Goal: Task Accomplishment & Management: Use online tool/utility

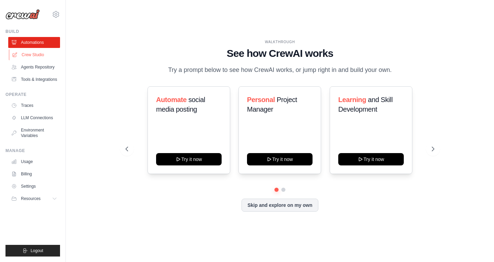
click at [36, 54] on link "Crew Studio" at bounding box center [35, 54] width 52 height 11
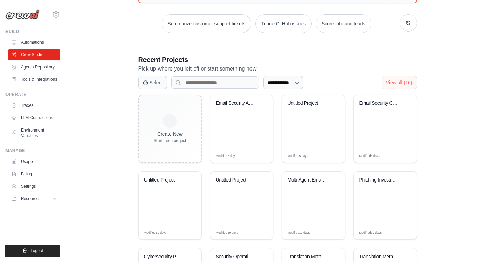
scroll to position [167, 0]
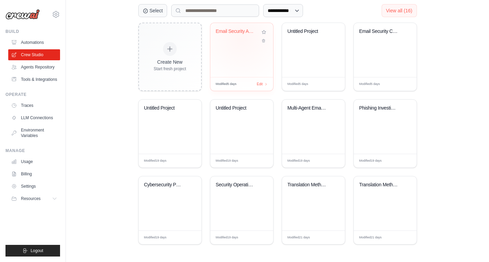
click at [241, 38] on div "Email Security Analyzer" at bounding box center [242, 36] width 52 height 16
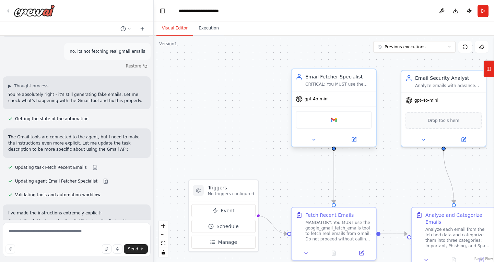
scroll to position [1656, 0]
click at [354, 143] on div at bounding box center [333, 140] width 84 height 14
click at [354, 143] on button at bounding box center [353, 140] width 39 height 8
click at [165, 245] on icon "fit view" at bounding box center [163, 244] width 4 height 4
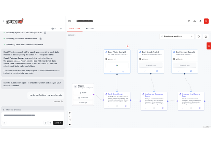
scroll to position [1661, 0]
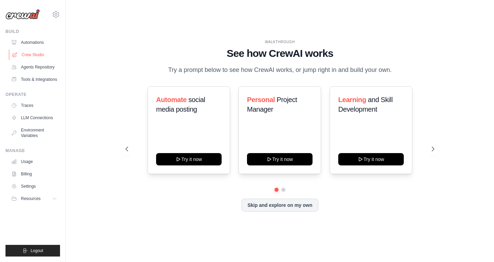
click at [39, 52] on link "Crew Studio" at bounding box center [35, 54] width 52 height 11
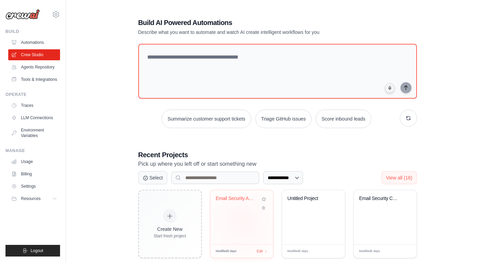
click at [241, 222] on div "Email Security Analyzer" at bounding box center [241, 217] width 63 height 54
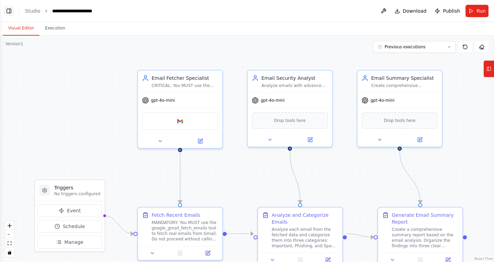
scroll to position [1656, 0]
click at [5, 14] on button "Toggle Left Sidebar" at bounding box center [9, 11] width 10 height 10
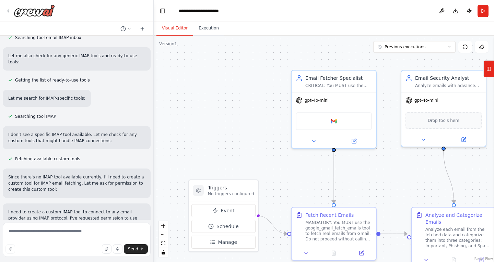
scroll to position [0, 0]
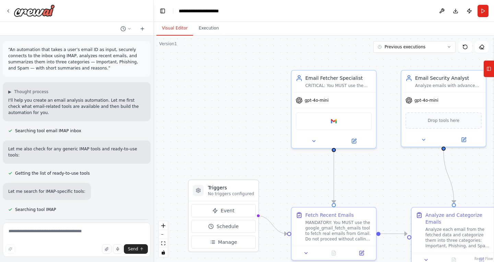
click at [45, 105] on p "I'll help you create an email analysis automation. Let me first check what emai…" at bounding box center [76, 106] width 137 height 19
click at [66, 107] on p "I'll help you create an email analysis automation. Let me first check what emai…" at bounding box center [76, 106] width 137 height 19
click at [11, 93] on span "▶" at bounding box center [9, 91] width 3 height 5
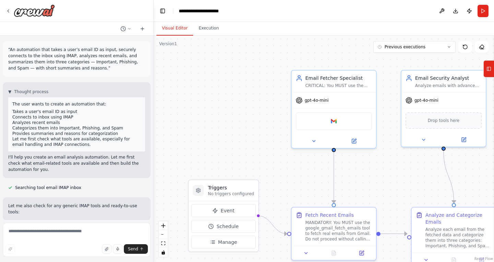
click at [81, 58] on p "“An automation that takes a user’s email ID as input, securely connects to the …" at bounding box center [76, 59] width 137 height 25
click at [75, 61] on p "“An automation that takes a user’s email ID as input, securely connects to the …" at bounding box center [76, 59] width 137 height 25
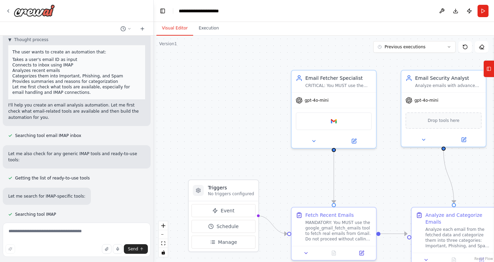
scroll to position [55, 0]
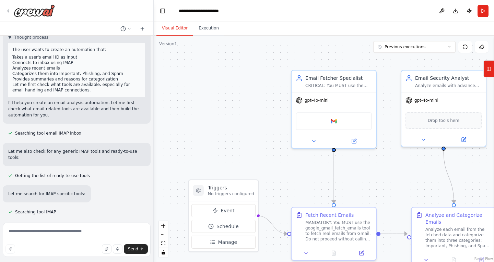
click at [11, 131] on icon at bounding box center [10, 133] width 4 height 4
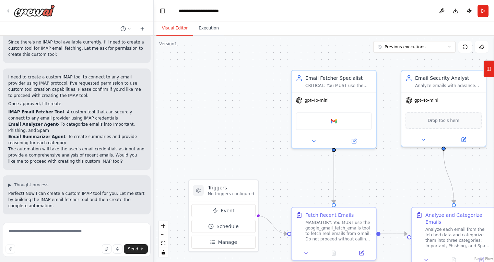
scroll to position [286, 0]
click at [11, 182] on span "▶" at bounding box center [9, 184] width 3 height 5
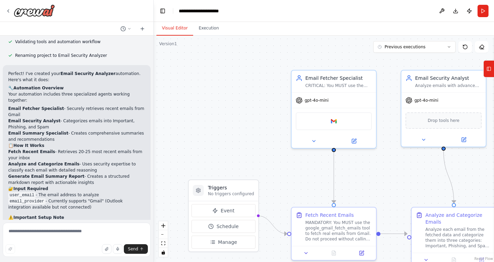
scroll to position [962, 0]
drag, startPoint x: 67, startPoint y: 138, endPoint x: 44, endPoint y: 150, distance: 26.5
click at [44, 197] on li "email_provider - Currently supports "Gmail" (Outlook integration available but …" at bounding box center [76, 203] width 137 height 12
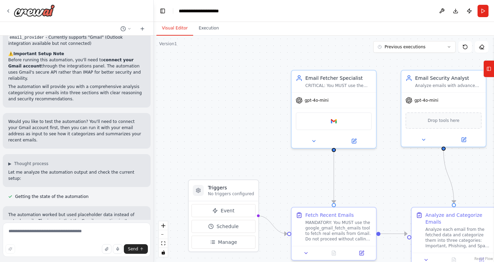
scroll to position [1124, 0]
click at [10, 162] on span "▶" at bounding box center [9, 164] width 3 height 5
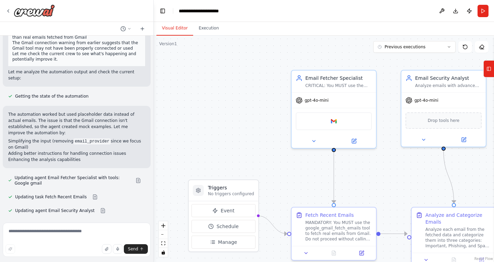
scroll to position [1300, 0]
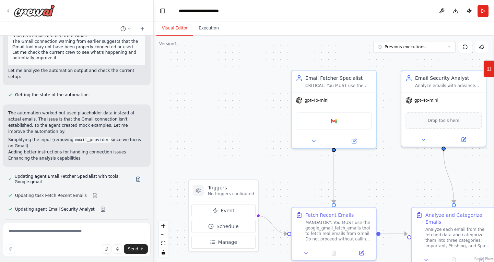
click at [131, 177] on button at bounding box center [138, 179] width 14 height 5
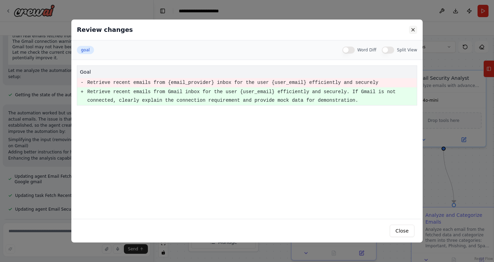
click at [409, 33] on button at bounding box center [413, 30] width 8 height 8
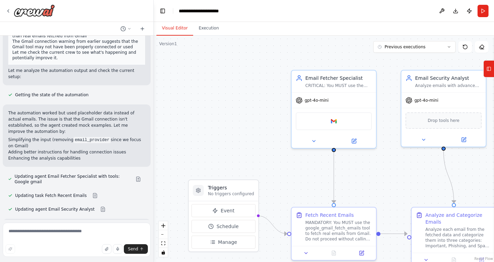
click at [87, 192] on div "Updating task Fetch Recent Emails" at bounding box center [55, 196] width 105 height 8
click at [88, 193] on button at bounding box center [95, 195] width 14 height 5
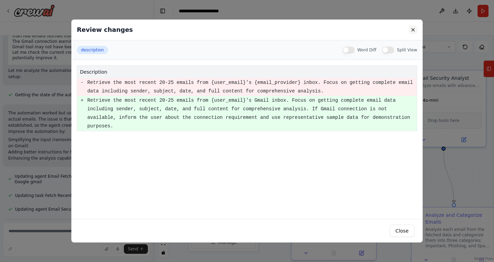
click at [412, 29] on button at bounding box center [413, 30] width 8 height 8
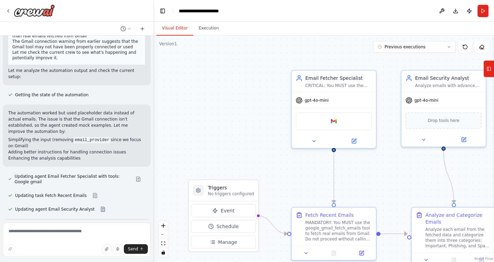
click at [96, 207] on button at bounding box center [103, 209] width 14 height 5
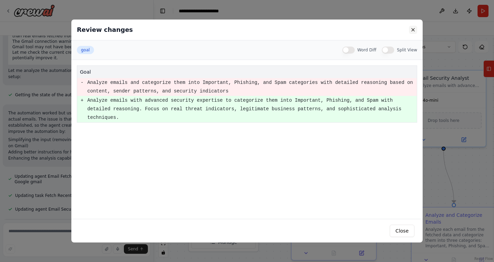
click at [409, 27] on button at bounding box center [413, 30] width 8 height 8
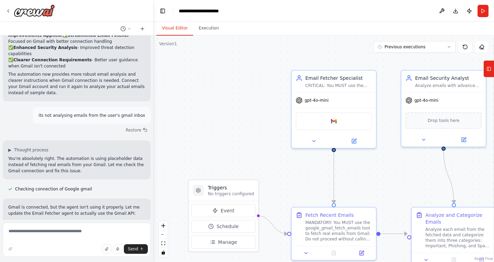
scroll to position [1529, 0]
click at [11, 147] on span "▶" at bounding box center [9, 149] width 3 height 5
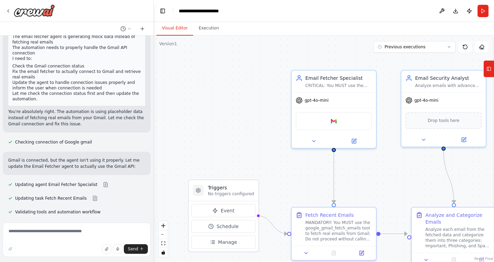
scroll to position [1701, 0]
click at [99, 182] on button at bounding box center [106, 184] width 14 height 5
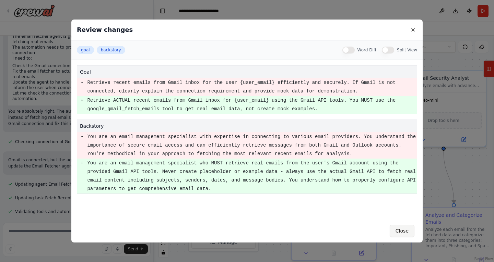
click at [409, 230] on button "Close" at bounding box center [401, 231] width 25 height 12
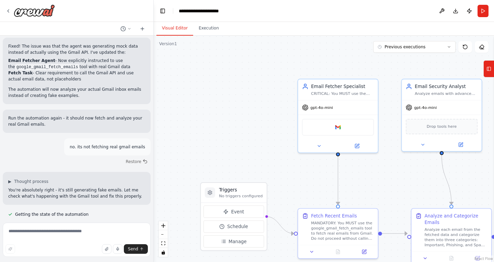
scroll to position [1885, 0]
click at [11, 178] on span "▶" at bounding box center [9, 180] width 3 height 5
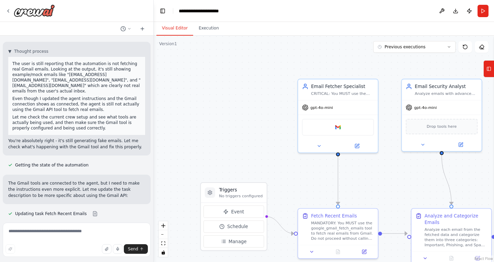
scroll to position [2045, 0]
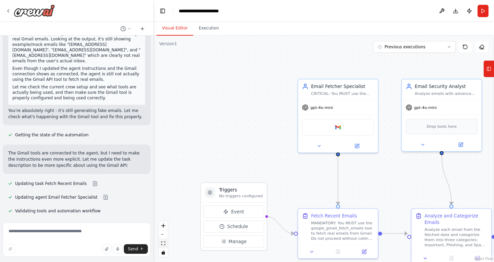
click at [162, 245] on icon "fit view" at bounding box center [163, 244] width 4 height 4
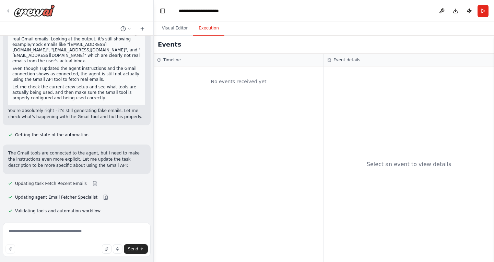
click at [200, 26] on button "Execution" at bounding box center [208, 28] width 31 height 14
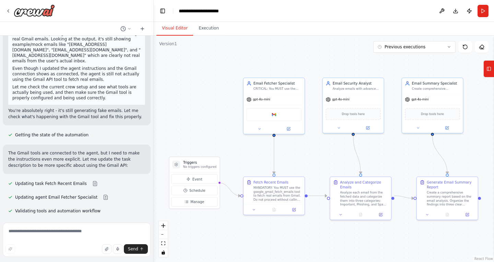
click at [170, 28] on button "Visual Editor" at bounding box center [174, 28] width 37 height 14
click at [289, 128] on icon at bounding box center [288, 127] width 3 height 3
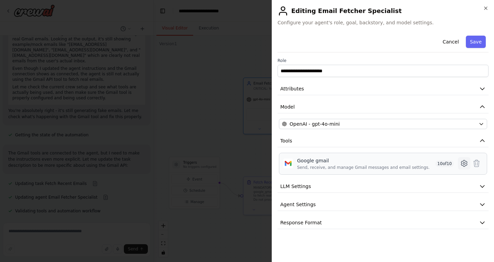
click at [460, 163] on icon at bounding box center [464, 163] width 8 height 8
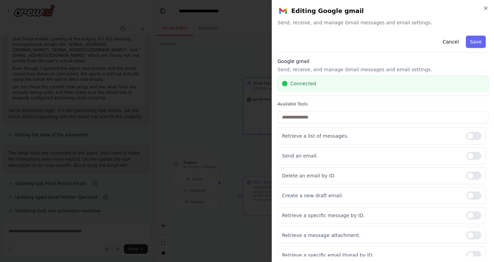
click at [367, 79] on div "Connected" at bounding box center [382, 84] width 211 height 16
click at [316, 80] on div "Connected" at bounding box center [383, 83] width 202 height 7
click at [472, 42] on button "Save" at bounding box center [476, 42] width 20 height 12
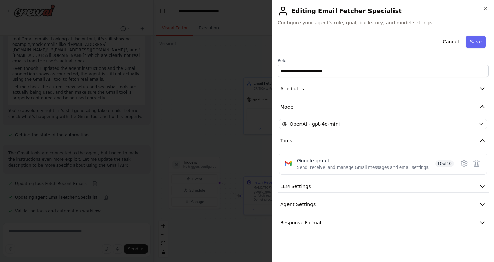
click at [472, 42] on button "Save" at bounding box center [476, 42] width 20 height 12
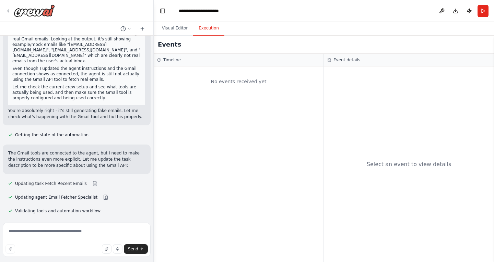
click at [205, 32] on button "Execution" at bounding box center [208, 28] width 31 height 14
click at [485, 12] on button "Run" at bounding box center [482, 11] width 11 height 12
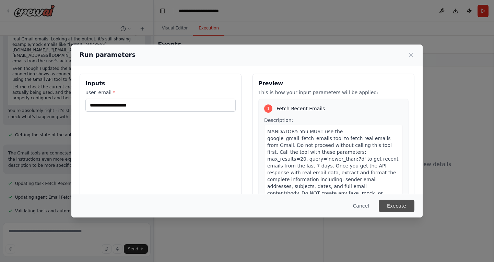
click at [395, 204] on button "Execute" at bounding box center [396, 206] width 36 height 12
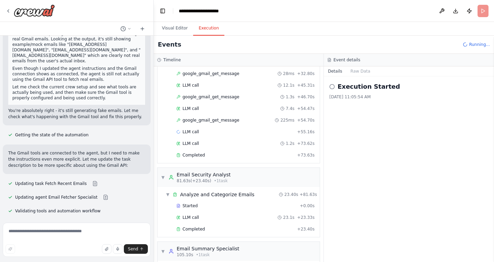
scroll to position [158, 0]
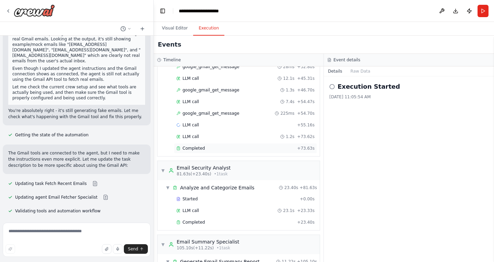
click at [237, 148] on div "Completed" at bounding box center [235, 148] width 118 height 5
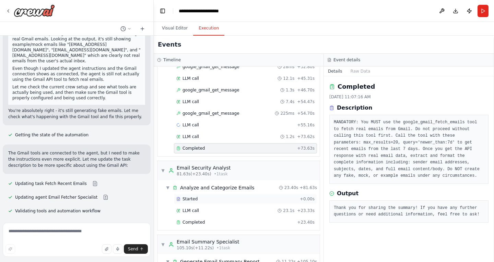
scroll to position [208, 0]
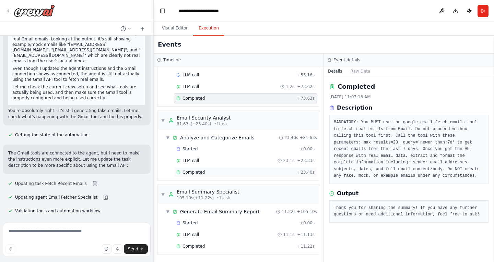
click at [220, 169] on div "Completed + 23.40s" at bounding box center [245, 172] width 143 height 10
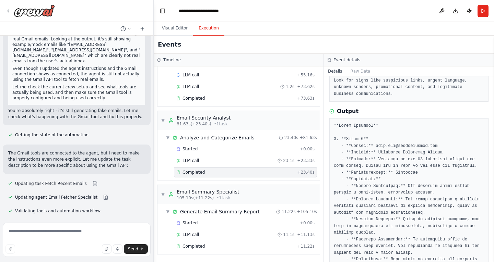
scroll to position [76, 0]
click at [240, 249] on div "Completed" at bounding box center [235, 246] width 118 height 5
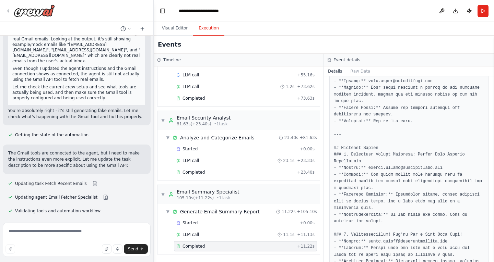
scroll to position [2101, 0]
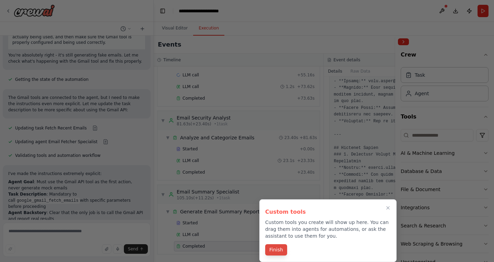
click at [276, 252] on button "Finish" at bounding box center [276, 249] width 22 height 11
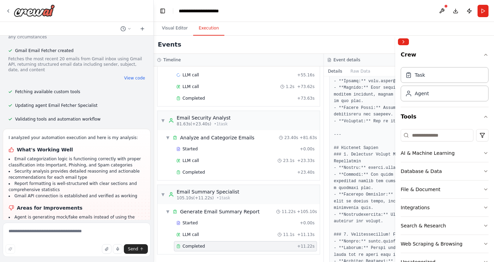
scroll to position [2474, 0]
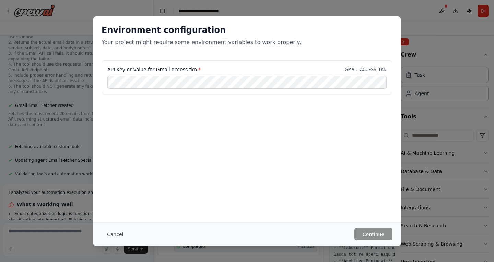
click at [400, 47] on div "Environment configuration Your project might require some environment variables…" at bounding box center [246, 38] width 307 height 44
click at [114, 237] on button "Cancel" at bounding box center [114, 234] width 27 height 12
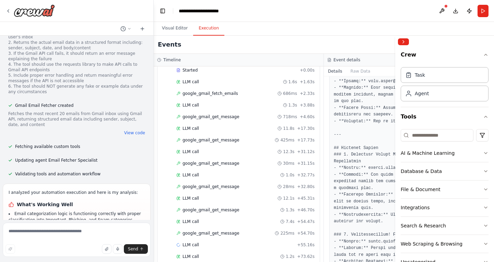
scroll to position [33, 0]
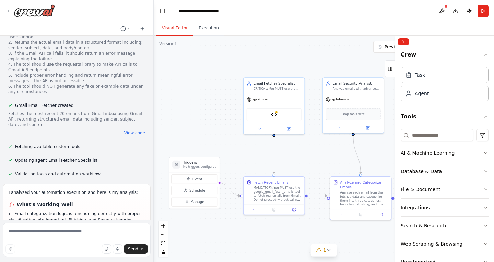
click at [178, 27] on button "Visual Editor" at bounding box center [174, 28] width 37 height 14
click at [271, 103] on div "gpt-4o-mini" at bounding box center [273, 98] width 61 height 11
click at [290, 130] on button at bounding box center [288, 128] width 28 height 6
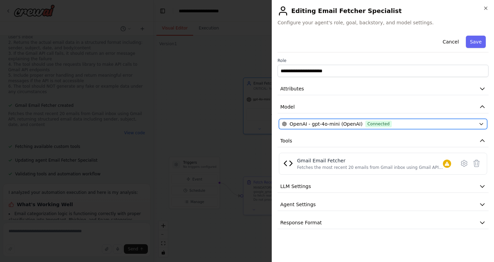
click at [407, 125] on div "OpenAI - gpt-4o-mini (OpenAI) Connected" at bounding box center [379, 124] width 194 height 7
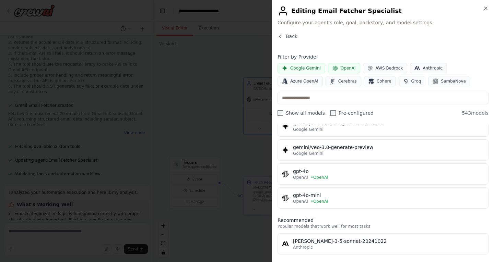
scroll to position [1379, 0]
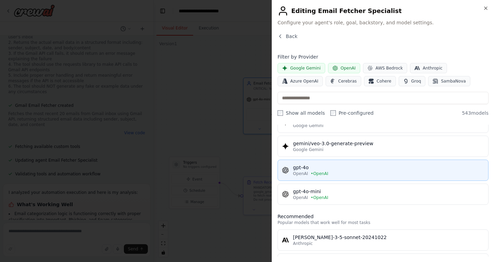
click at [327, 166] on div "gpt-4o" at bounding box center [388, 167] width 191 height 7
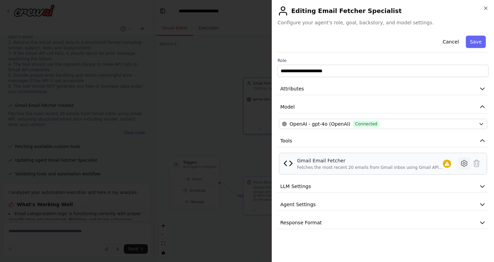
click at [460, 162] on icon at bounding box center [464, 163] width 8 height 8
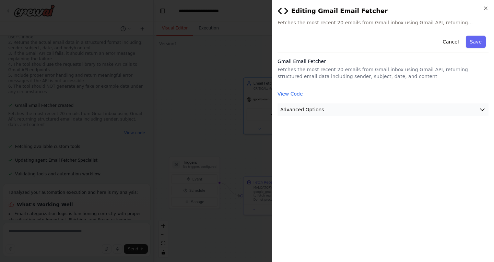
click at [417, 107] on button "Advanced Options" at bounding box center [382, 110] width 211 height 13
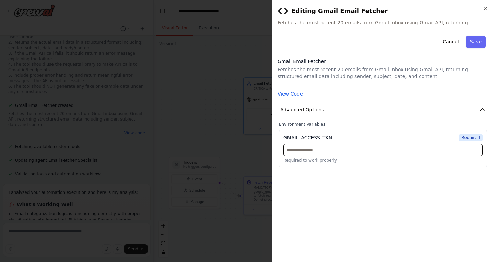
click at [327, 148] on input "text" at bounding box center [382, 150] width 199 height 12
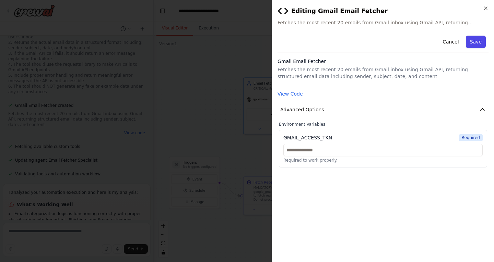
click at [475, 44] on button "Save" at bounding box center [476, 42] width 20 height 12
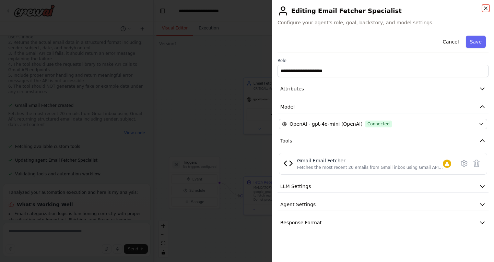
click at [485, 8] on icon "button" at bounding box center [485, 8] width 3 height 3
